Goal: Task Accomplishment & Management: Manage account settings

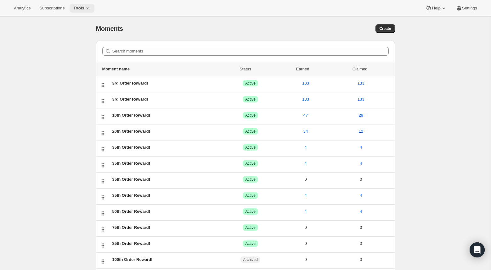
click at [91, 8] on icon at bounding box center [87, 8] width 6 height 6
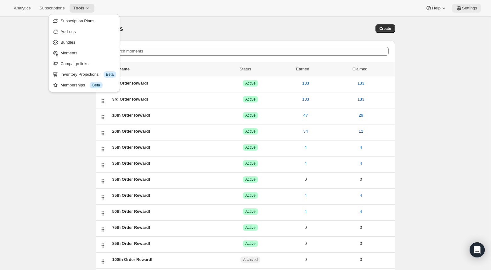
click at [459, 10] on icon at bounding box center [458, 8] width 6 height 6
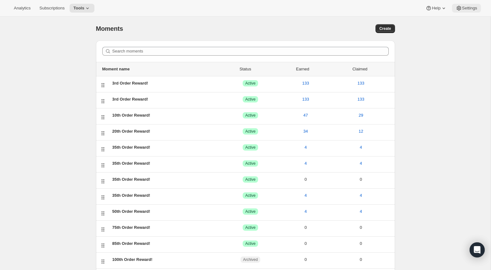
click at [459, 10] on icon at bounding box center [458, 8] width 6 height 6
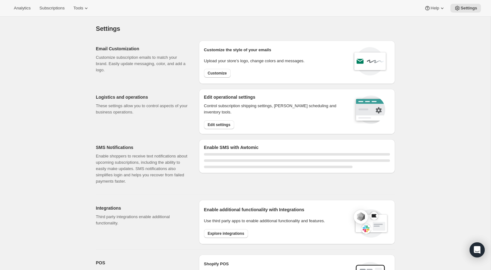
select select "22:00"
select select "07:00"
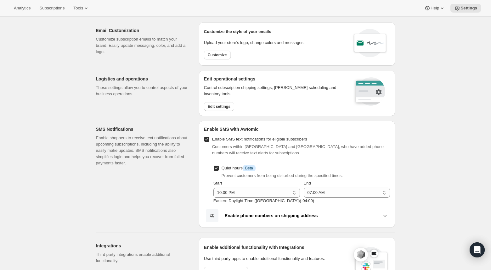
scroll to position [9, 0]
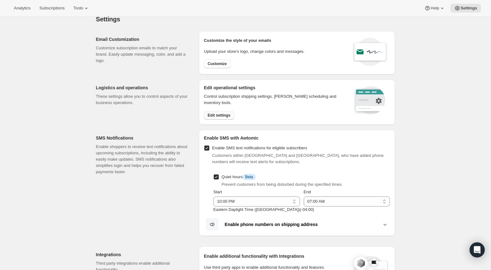
click at [211, 116] on span "Edit settings" at bounding box center [219, 115] width 23 height 5
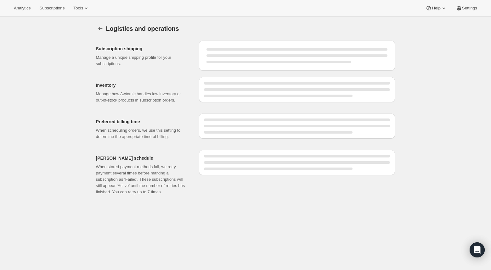
select select "DAY"
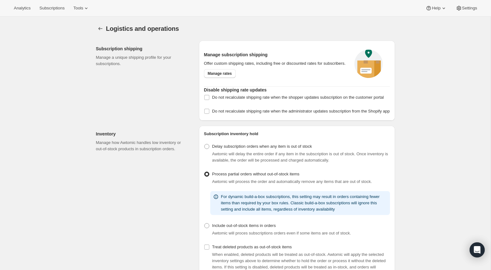
radio input "false"
radio input "true"
click at [97, 31] on button "Settings" at bounding box center [100, 28] width 9 height 9
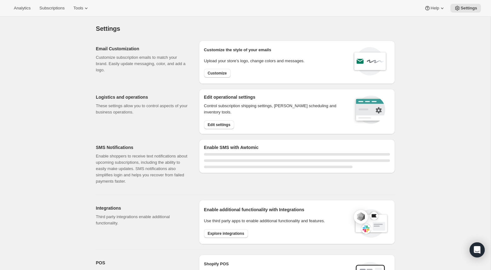
select select "22:00"
select select "07:00"
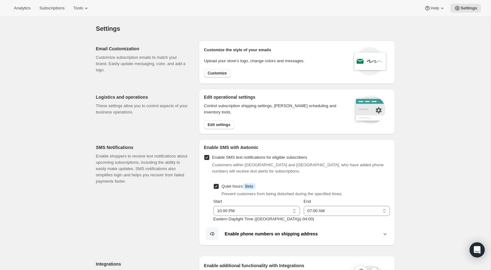
click at [215, 71] on span "Customize" at bounding box center [217, 73] width 19 height 5
select select "subscriptionMessage"
select select "5"
select select "15"
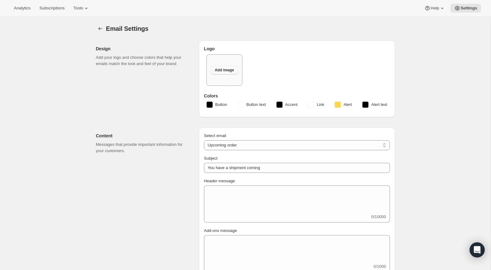
type input "🐾 Get ready — your pup’s next Healthybud box is on the way!"
type textarea "Exciting news, your Healthybud subscription order is being packed and will be o…"
select select "2"
select select "10"
type input "Healthybud"
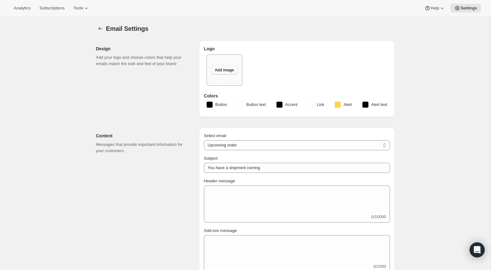
checkbox input "false"
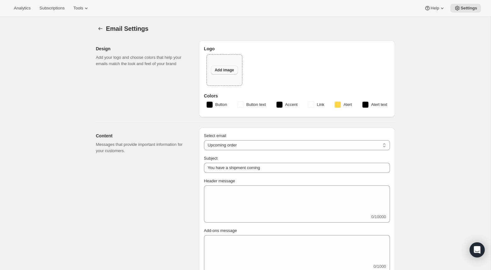
checkbox input "false"
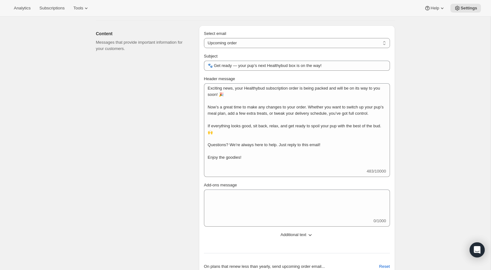
scroll to position [117, 0]
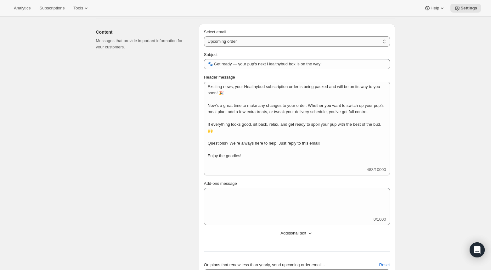
click at [380, 42] on select "New subscription Upcoming order Failed payment Delayed subscription (inventory …" at bounding box center [297, 41] width 186 height 10
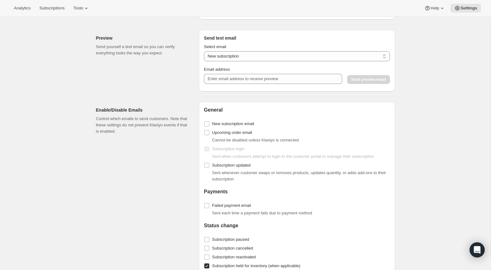
scroll to position [561, 0]
click at [207, 131] on input "Upcoming order email" at bounding box center [206, 132] width 5 height 5
checkbox input "false"
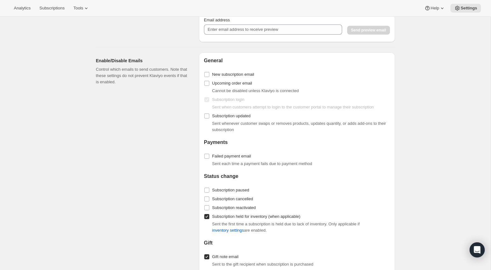
scroll to position [604, 0]
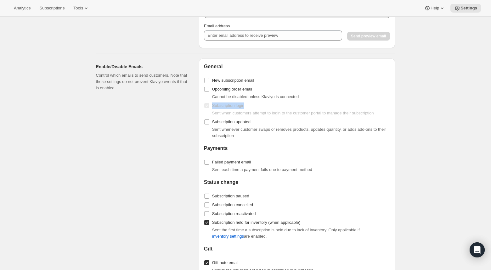
drag, startPoint x: 250, startPoint y: 106, endPoint x: 212, endPoint y: 106, distance: 38.7
click at [212, 106] on div "Subscription login Sent when customers attempt to login to the customer portal …" at bounding box center [297, 108] width 186 height 15
copy span "Subscription login"
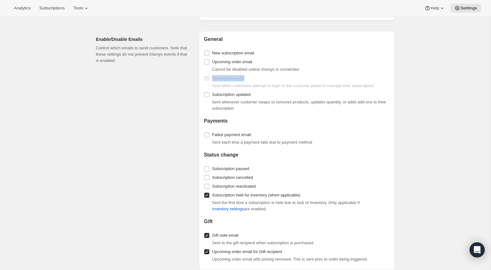
scroll to position [634, 0]
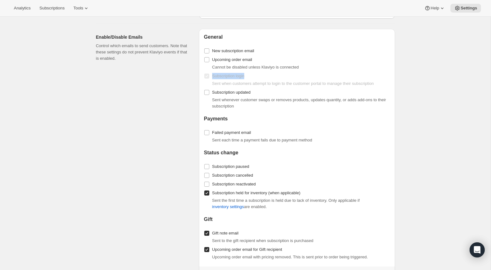
drag, startPoint x: 276, startPoint y: 205, endPoint x: 210, endPoint y: 193, distance: 67.5
click at [210, 193] on div "Subscription held for inventory (when applicable) Sent the first time a subscri…" at bounding box center [297, 199] width 186 height 21
copy div "Subscription held for inventory (when applicable) Sent the first time a subscri…"
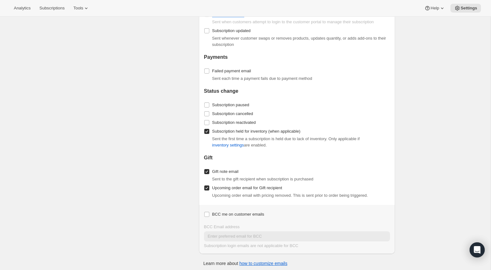
scroll to position [697, 0]
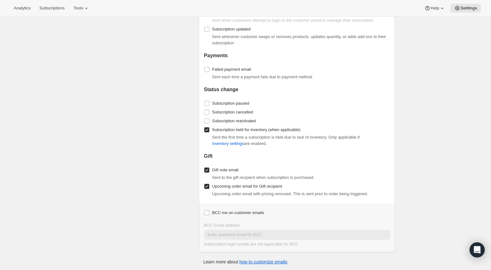
click at [261, 166] on div "Gift note email Sent to the gift recipient when subscription is purchased" at bounding box center [297, 173] width 186 height 15
drag, startPoint x: 324, startPoint y: 177, endPoint x: 205, endPoint y: 168, distance: 119.2
click at [205, 168] on div "Gift note email Sent to the gift recipient when subscription is purchased" at bounding box center [297, 173] width 186 height 15
copy div "Gift note email Sent to the gift recipient when subscription is purchased"
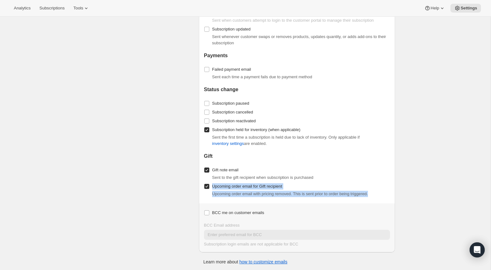
drag, startPoint x: 382, startPoint y: 194, endPoint x: 213, endPoint y: 184, distance: 169.8
click at [213, 184] on div "Upcoming order email for Gift recipient Upcoming order email with pricing remov…" at bounding box center [297, 189] width 186 height 15
copy div "Upcoming order email for Gift recipient Upcoming order email with pricing remov…"
